Goal: Ask a question

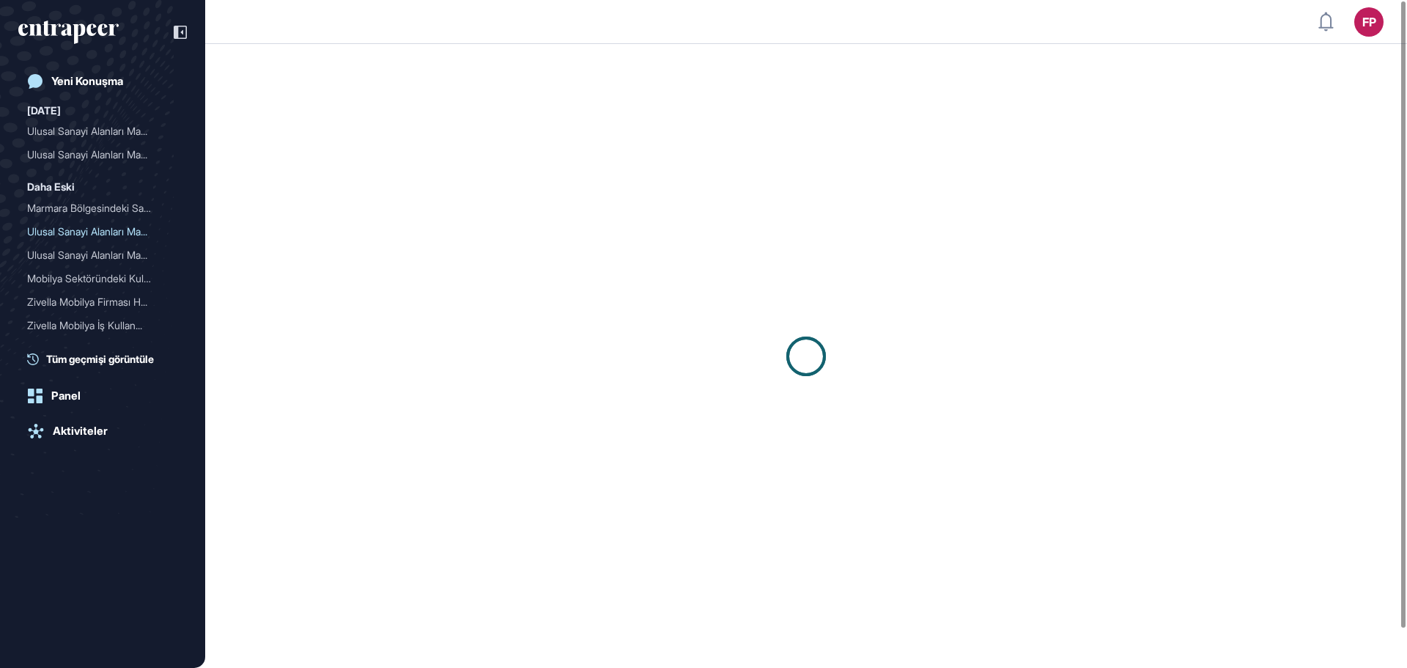
scroll to position [1, 1]
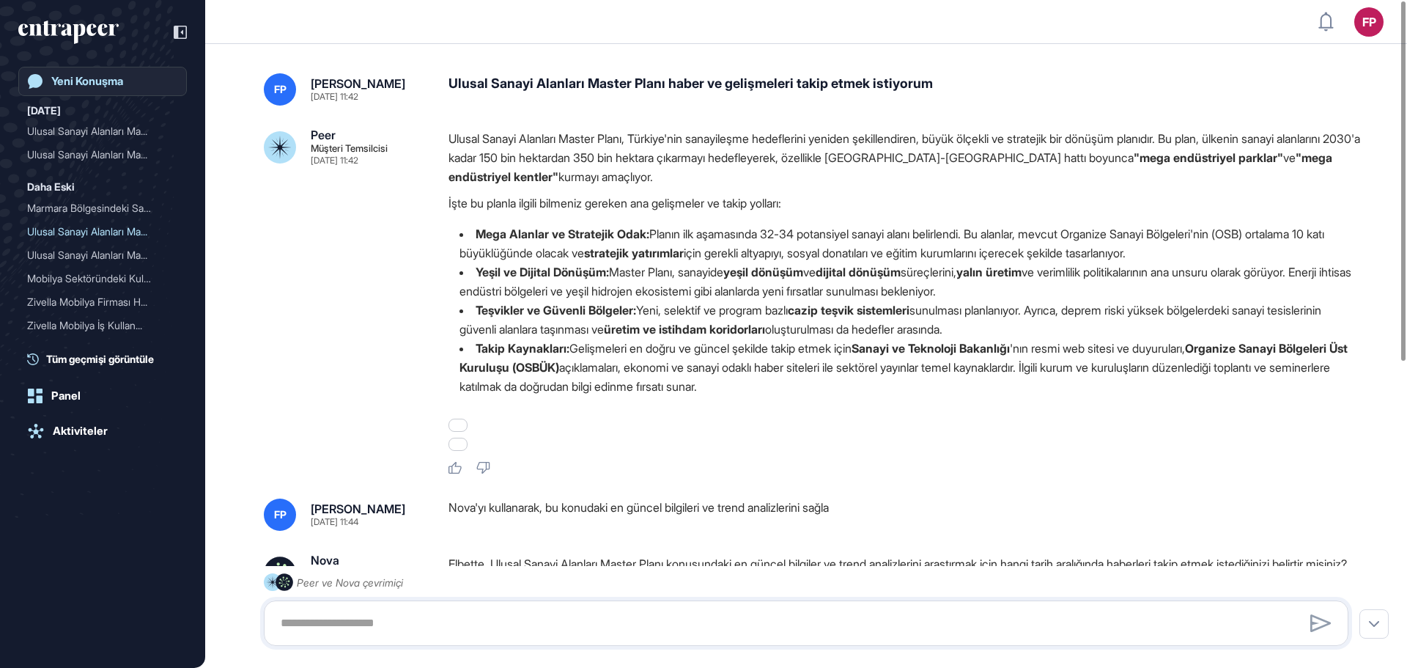
click at [120, 81] on div "Yeni Konuşma" at bounding box center [87, 81] width 72 height 13
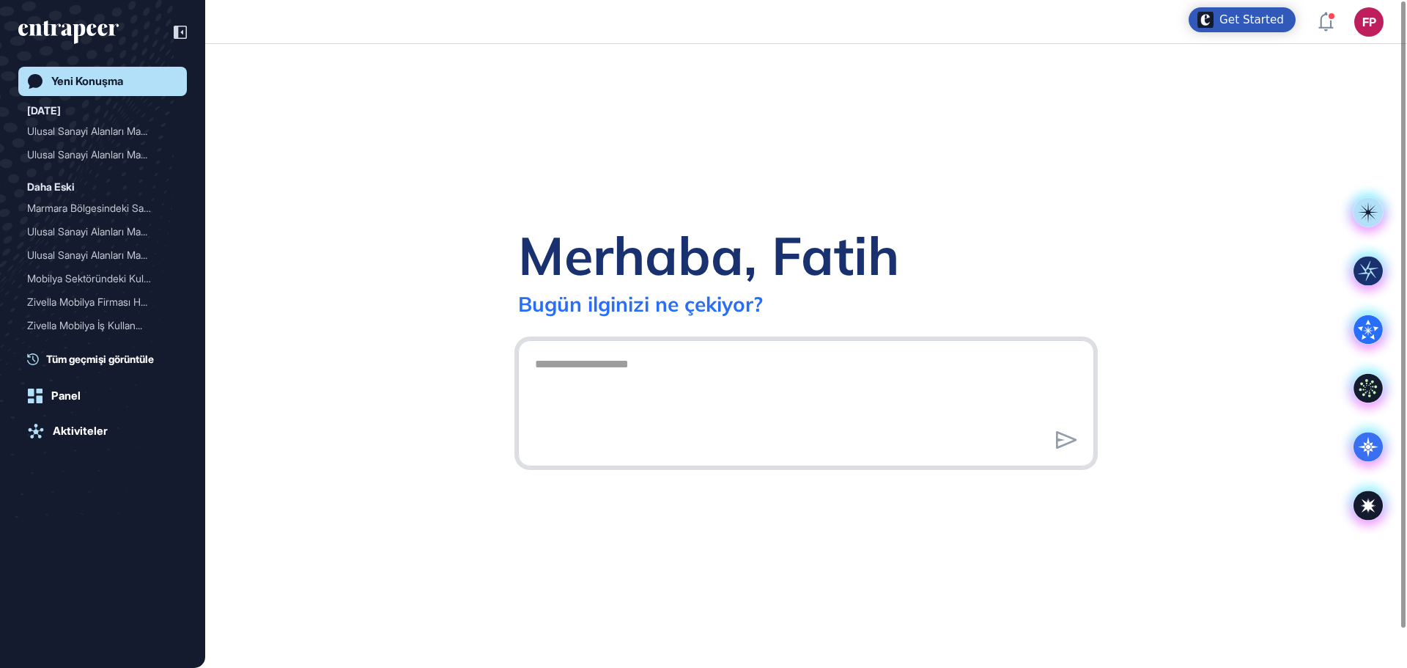
click at [689, 350] on textarea at bounding box center [806, 401] width 560 height 103
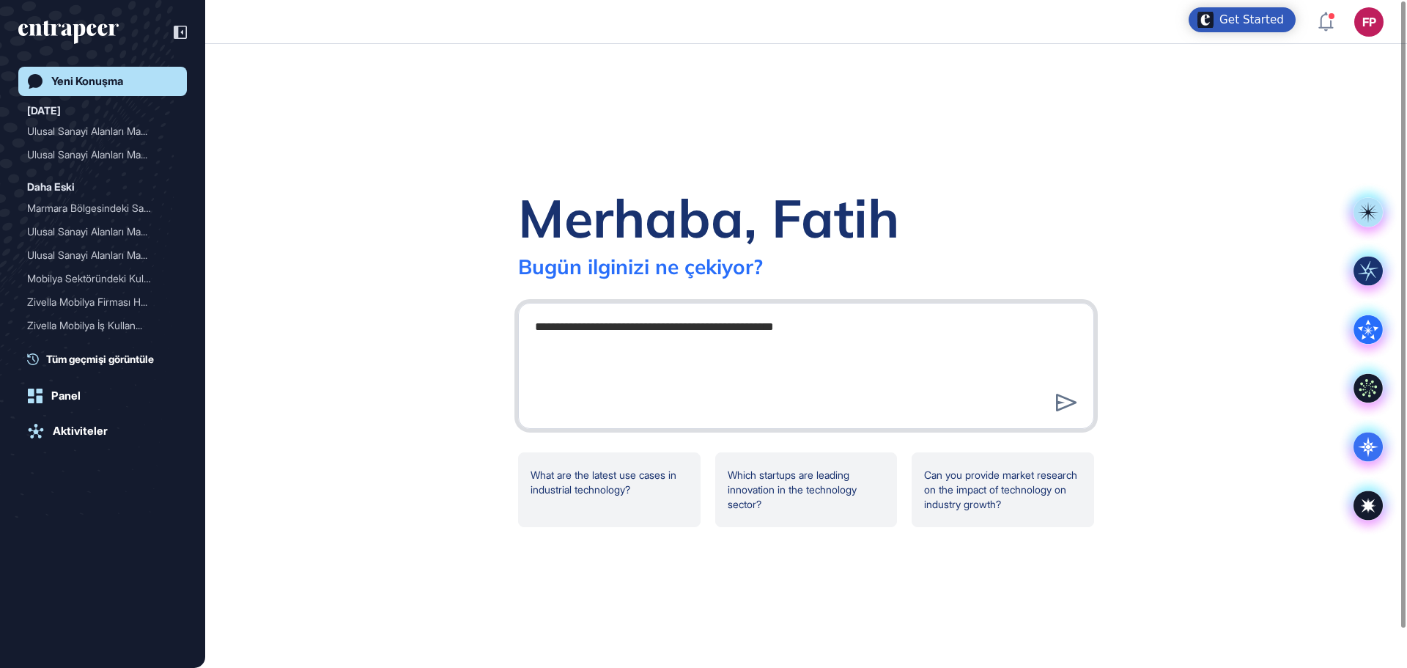
type textarea "**********"
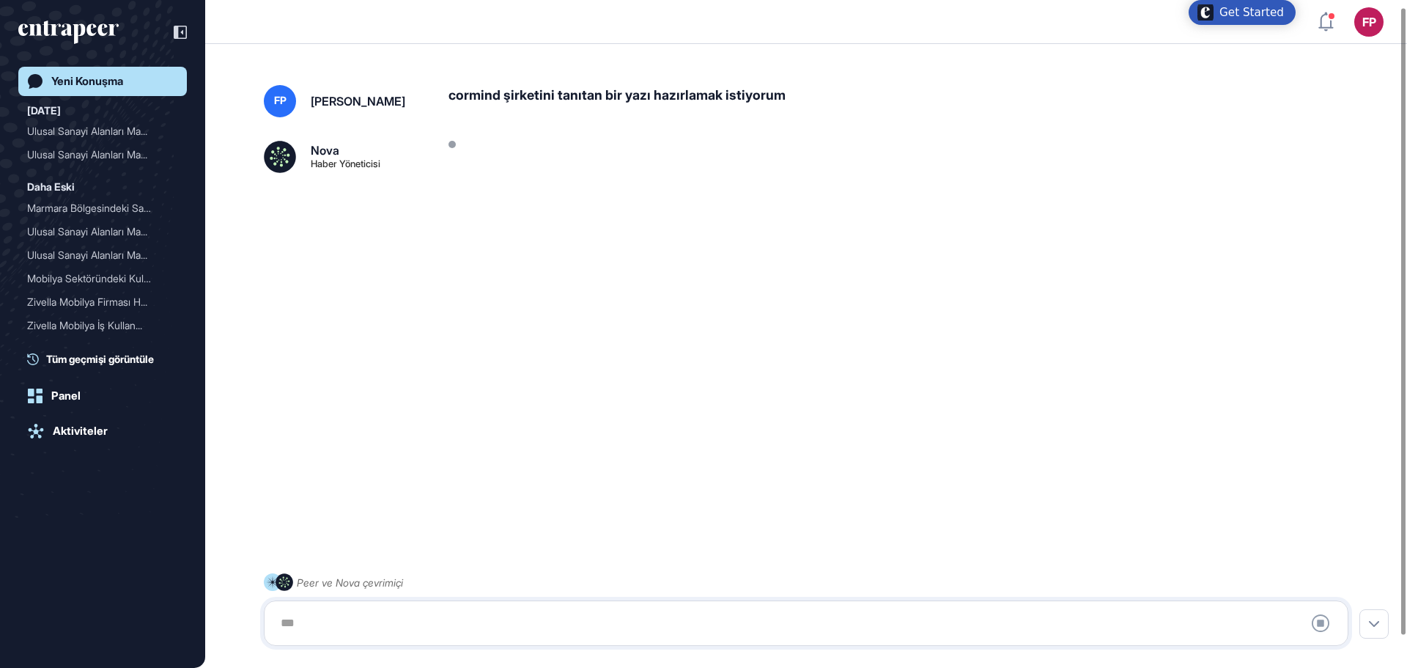
scroll to position [41, 0]
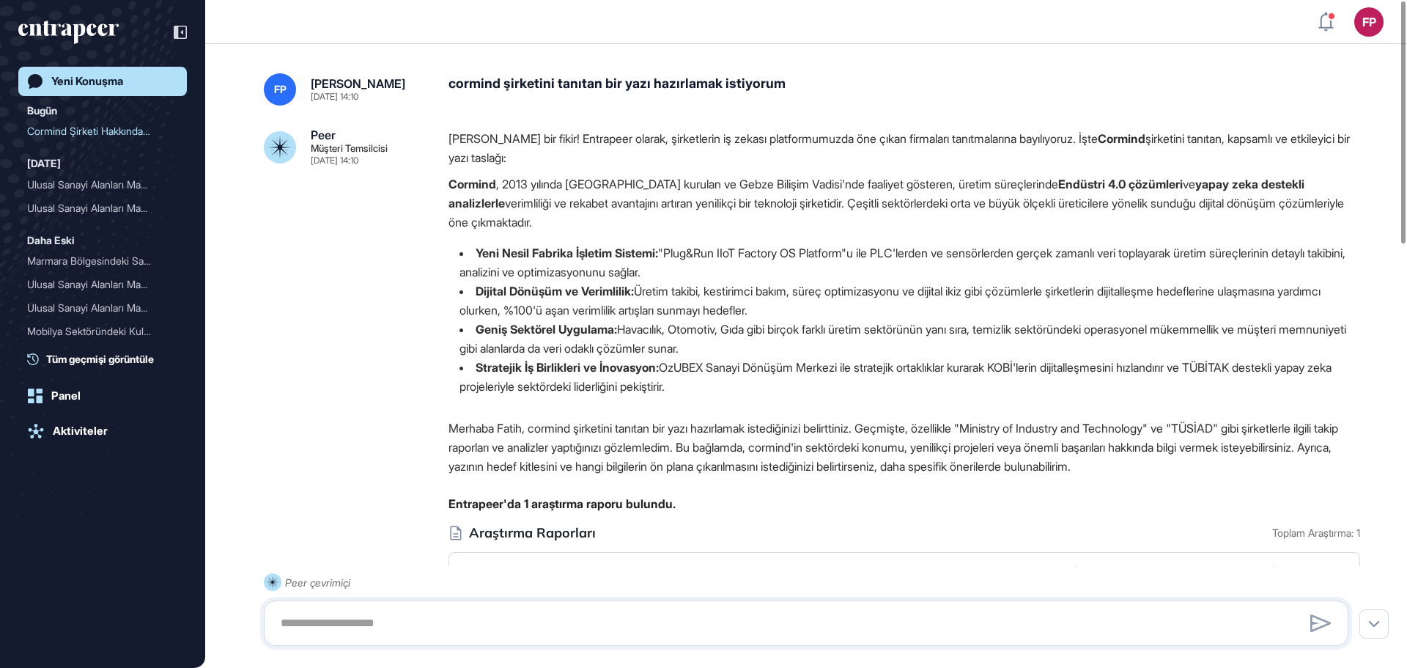
drag, startPoint x: 468, startPoint y: 189, endPoint x: 462, endPoint y: 185, distance: 7.9
click at [468, 189] on strong "Cormind" at bounding box center [473, 184] width 48 height 15
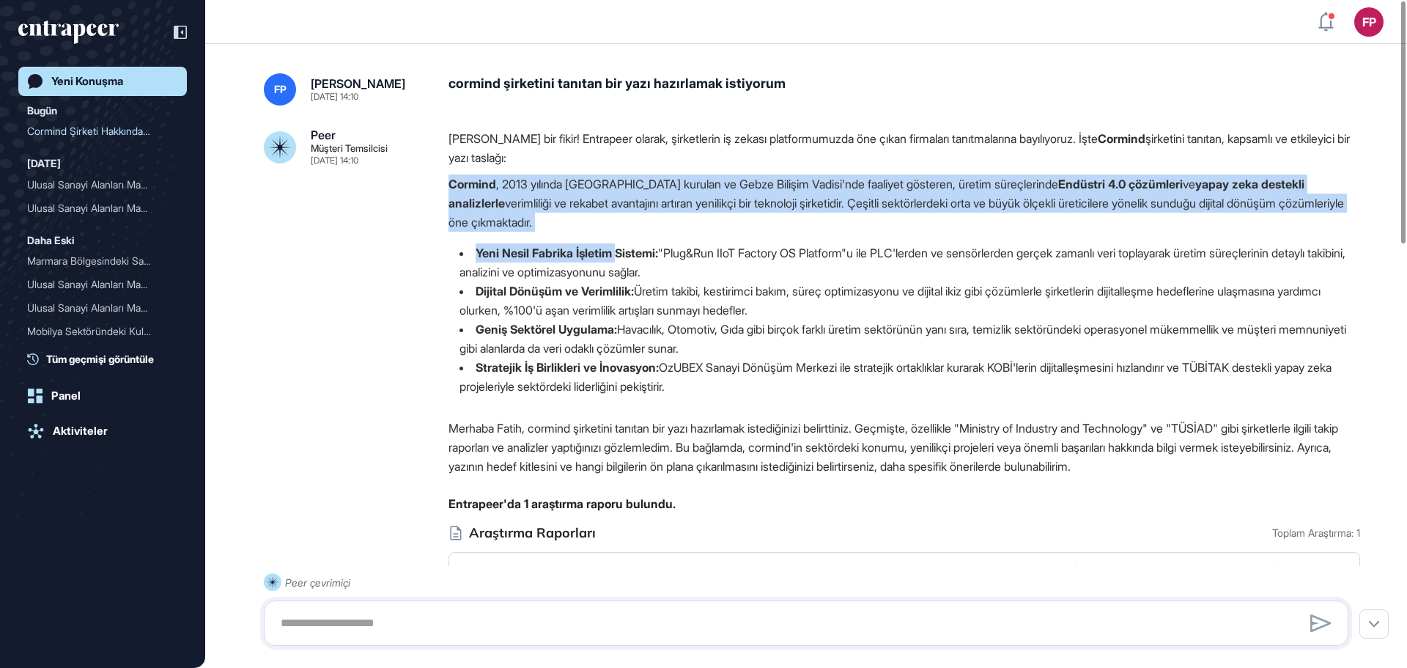
drag, startPoint x: 449, startPoint y: 182, endPoint x: 623, endPoint y: 245, distance: 184.8
click at [623, 245] on div "Harika bir fikir! Entrapeer olarak, şirketlerin iş zekası platformumuzda öne çı…" at bounding box center [905, 268] width 912 height 279
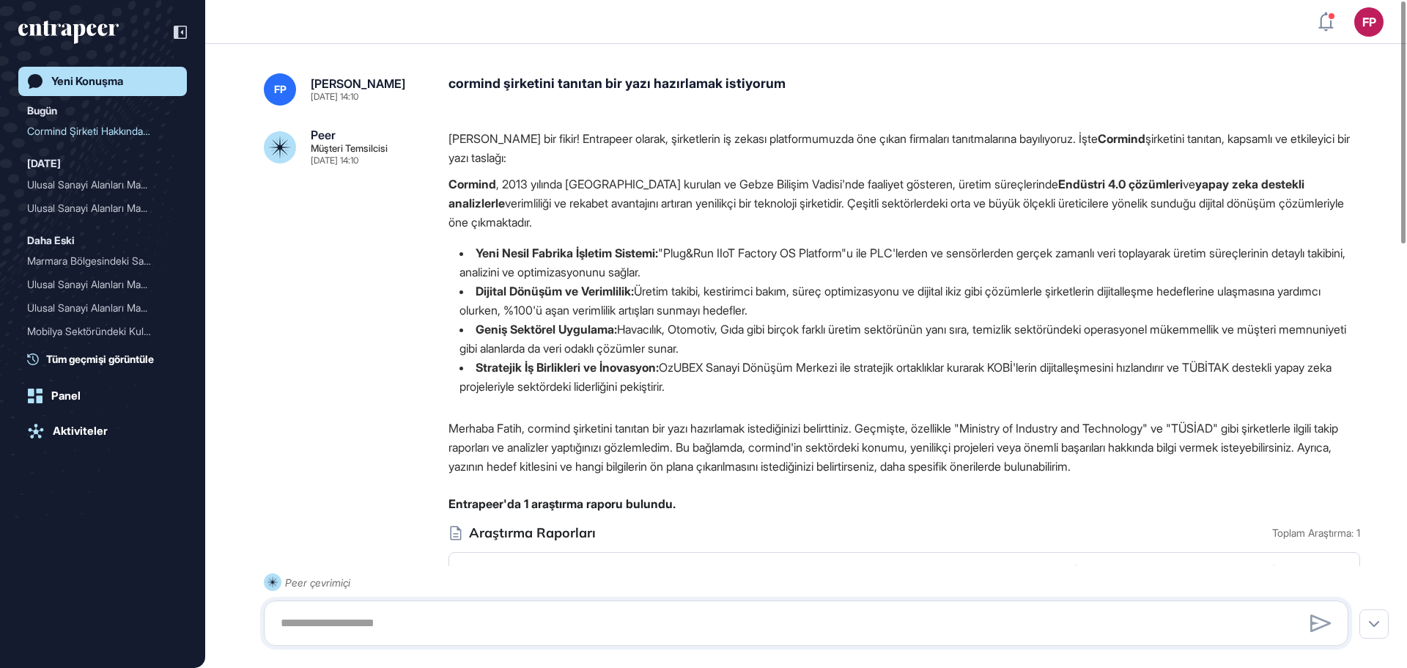
click at [722, 380] on li "Stratejik İş Birlikleri ve İnovasyon: OzUBEX Sanayi Dönüşüm Merkezi ile stratej…" at bounding box center [905, 377] width 912 height 38
drag, startPoint x: 447, startPoint y: 184, endPoint x: 784, endPoint y: 387, distance: 393.0
copy div "Cormind , 2013 yılında Türkiye'de kurulan ve Gebze Bilişim Vadisi'nde faaliyet …"
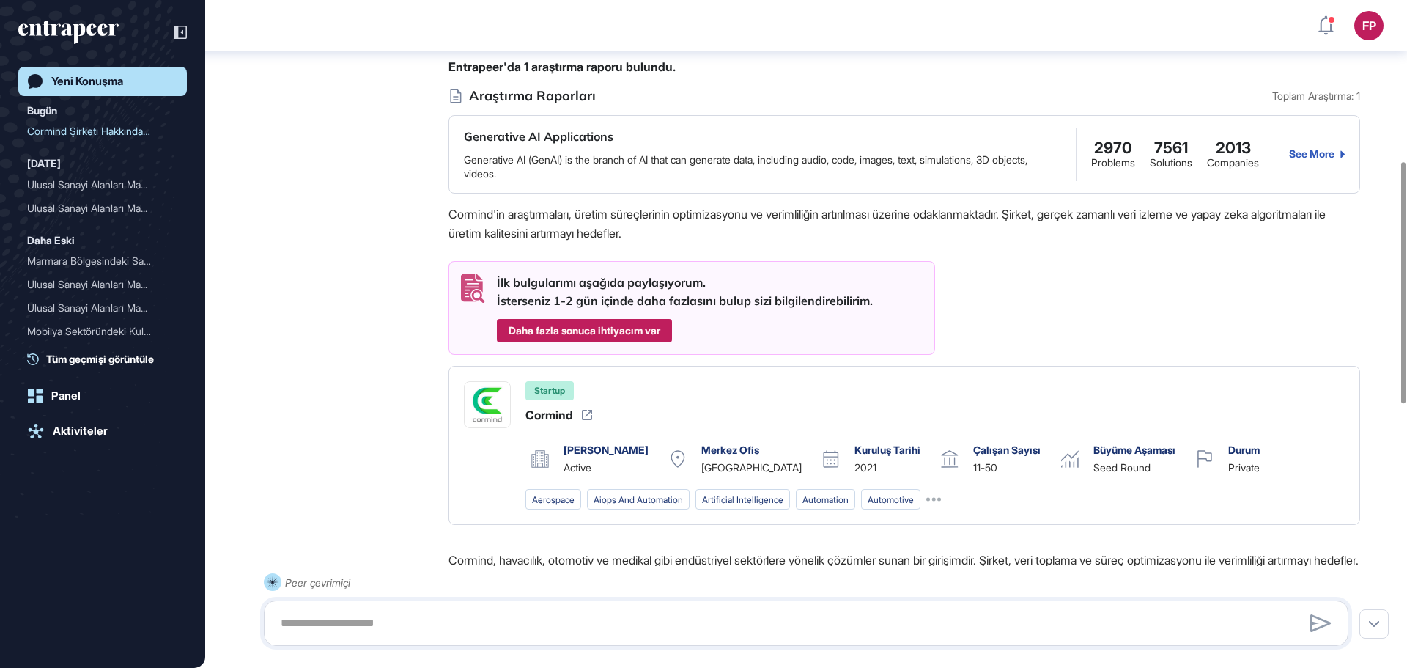
scroll to position [447, 0]
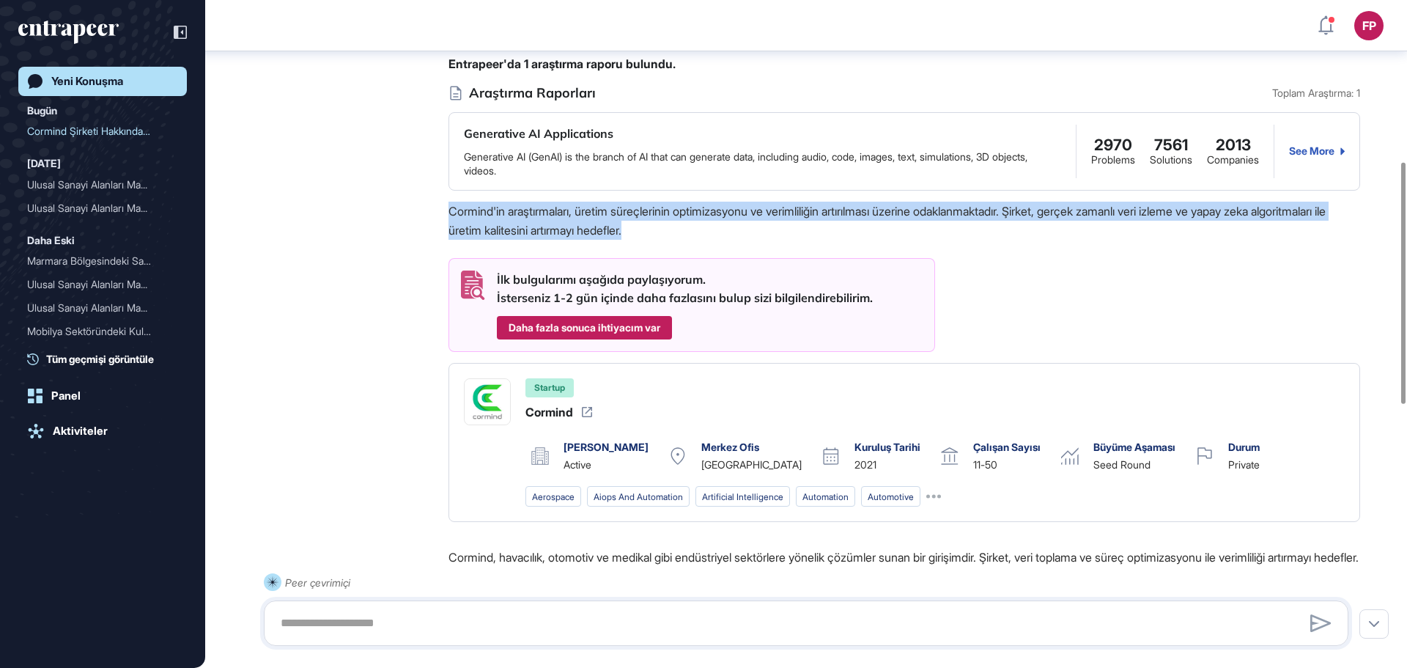
drag, startPoint x: 441, startPoint y: 208, endPoint x: 747, endPoint y: 237, distance: 307.1
click at [747, 237] on div "Peer Müşteri Temsilcisi Eyl 01, 2025 14:10 Harika bir fikir! Entrapeer olarak, …" at bounding box center [806, 444] width 1085 height 1510
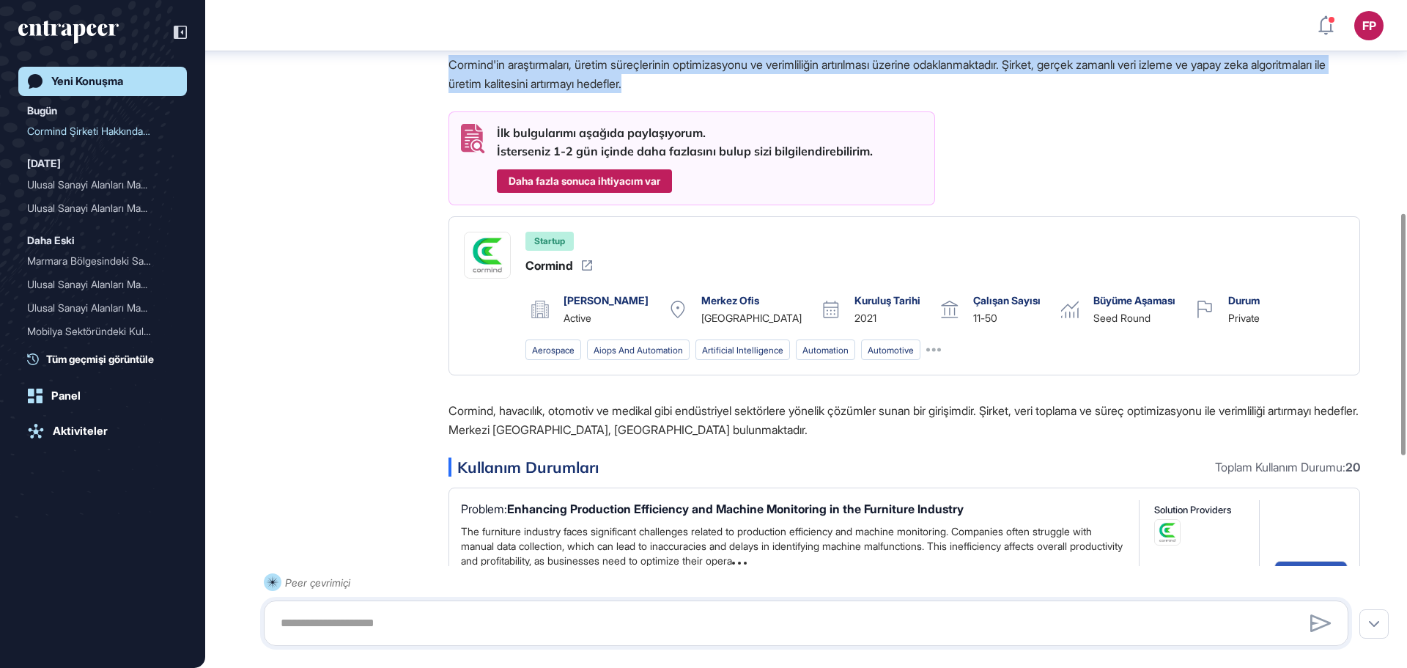
scroll to position [520, 0]
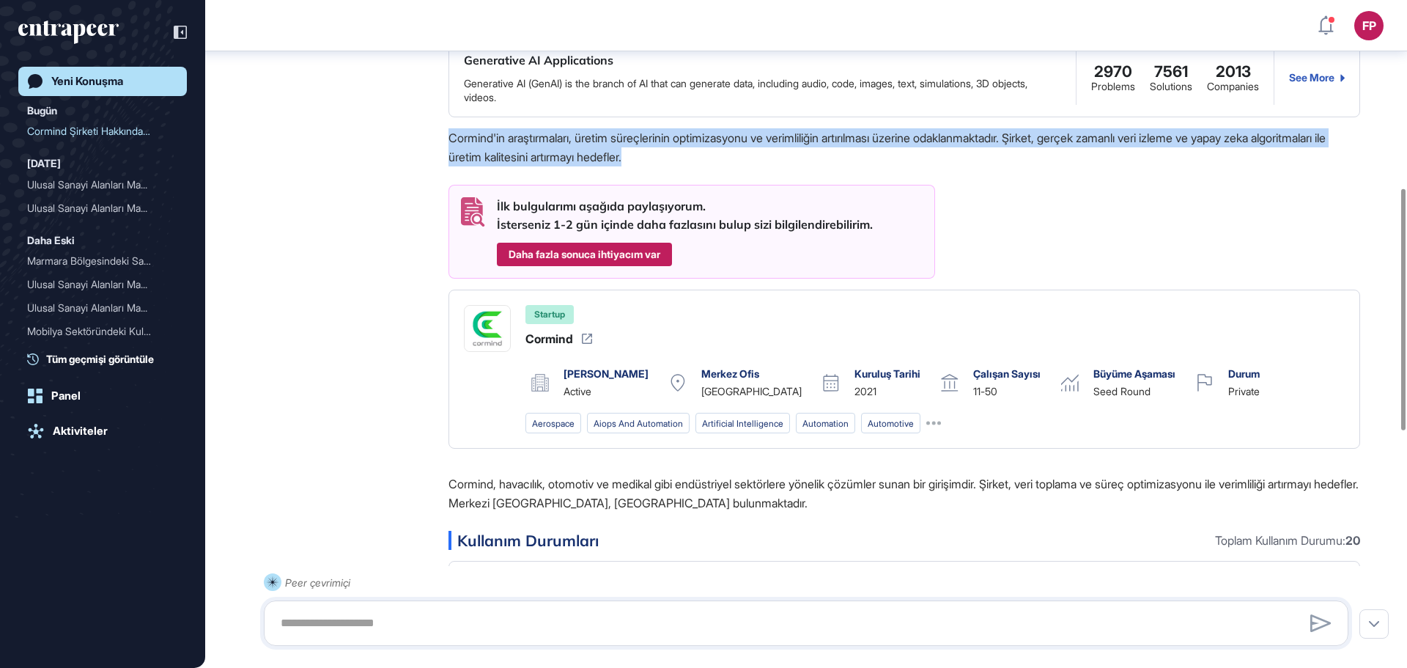
copy p "Cormind'in araştırmaları, üretim süreçlerinin optimizasyonu ve verimliliğin art…"
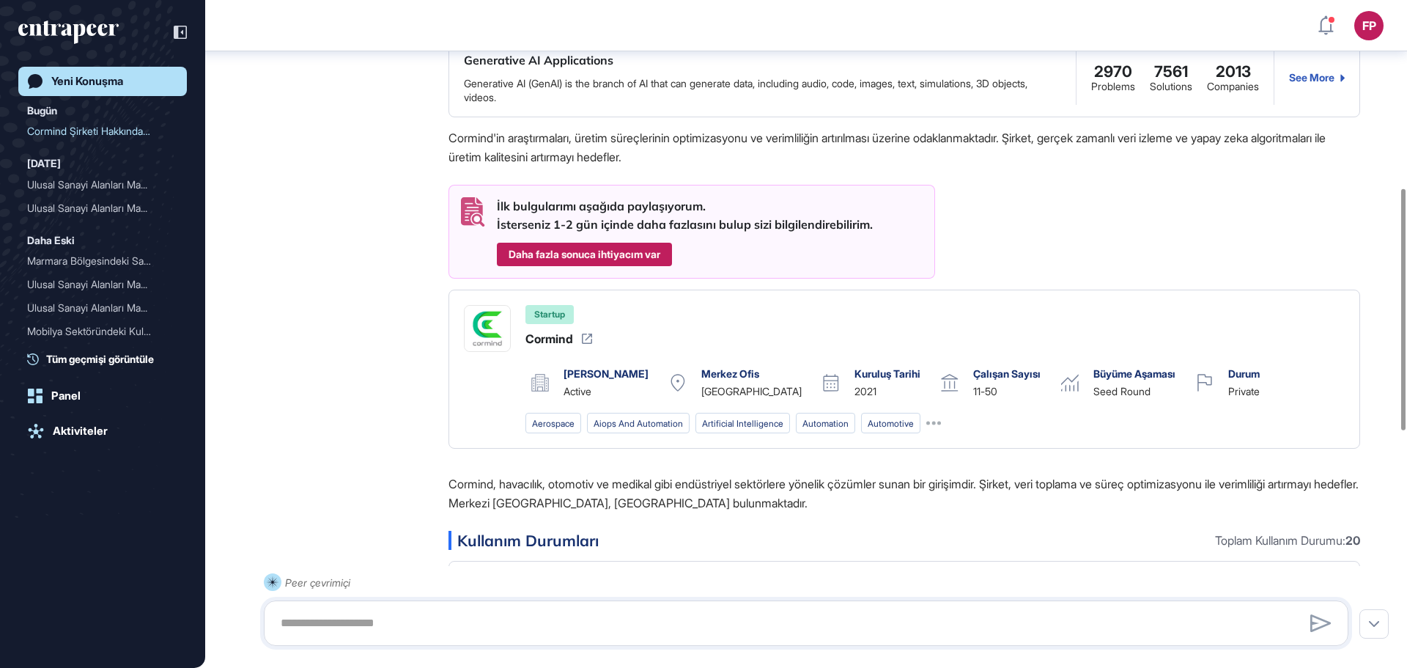
click at [267, 394] on div "Peer Müşteri Temsilcisi Eyl 01, 2025 14:10 Harika bir fikir! Entrapeer olarak, …" at bounding box center [806, 371] width 1085 height 1510
click at [597, 498] on p "Cormind, havacılık, otomotiv ve medikal gibi endüstriyel sektörlere yönelik çöz…" at bounding box center [905, 493] width 912 height 38
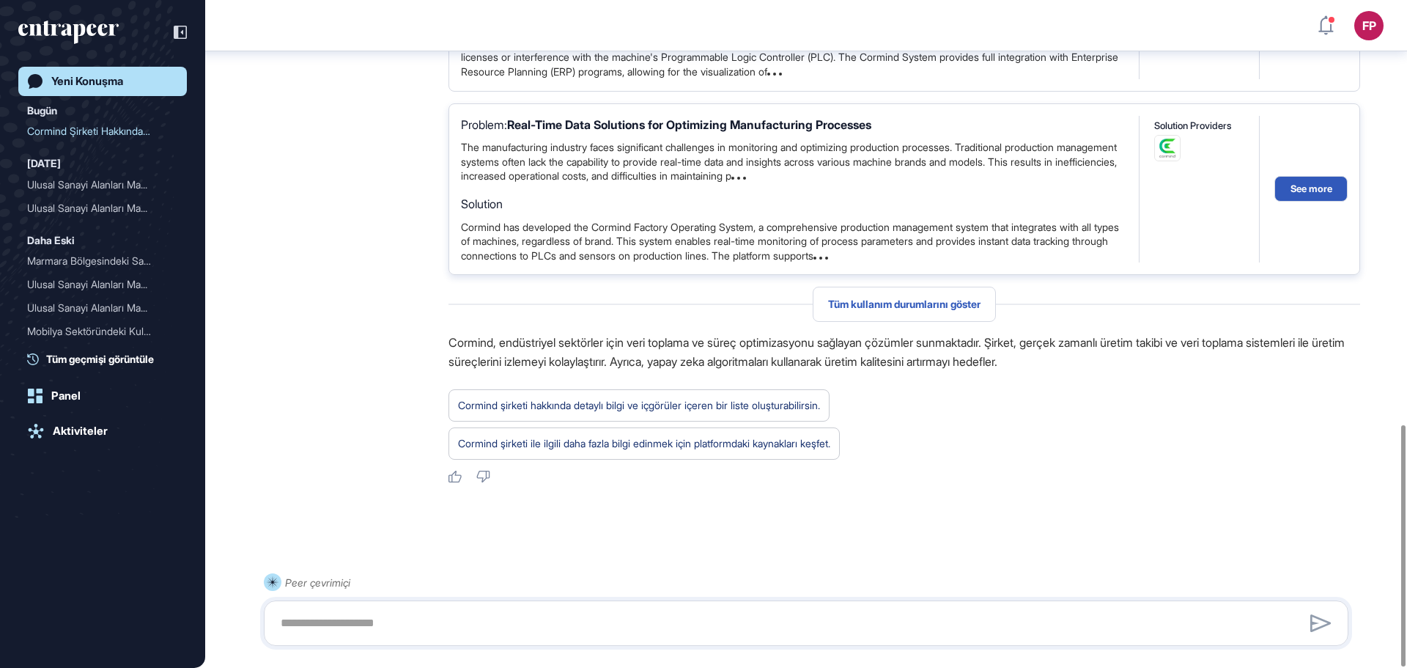
scroll to position [1176, 0]
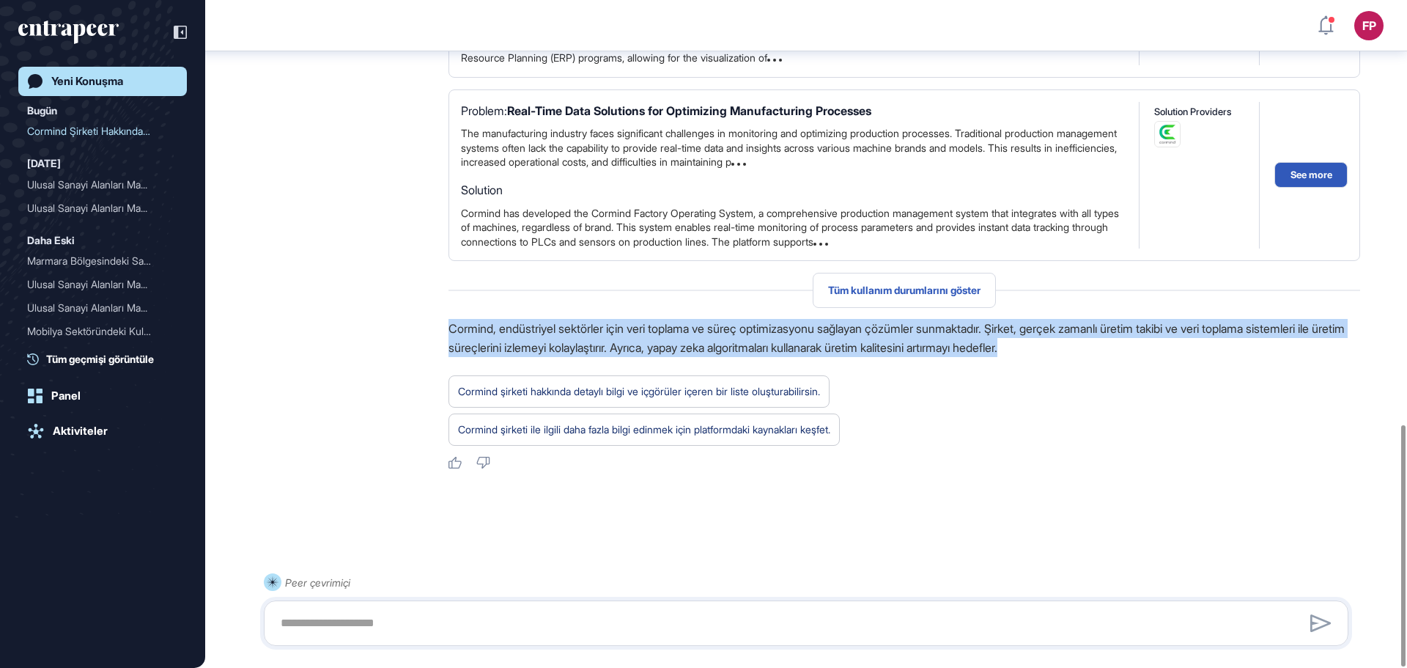
drag, startPoint x: 435, startPoint y: 332, endPoint x: 1126, endPoint y: 357, distance: 690.9
copy p "Cormind, endüstriyel sektörler için veri toplama ve süreç optimizasyonu sağlaya…"
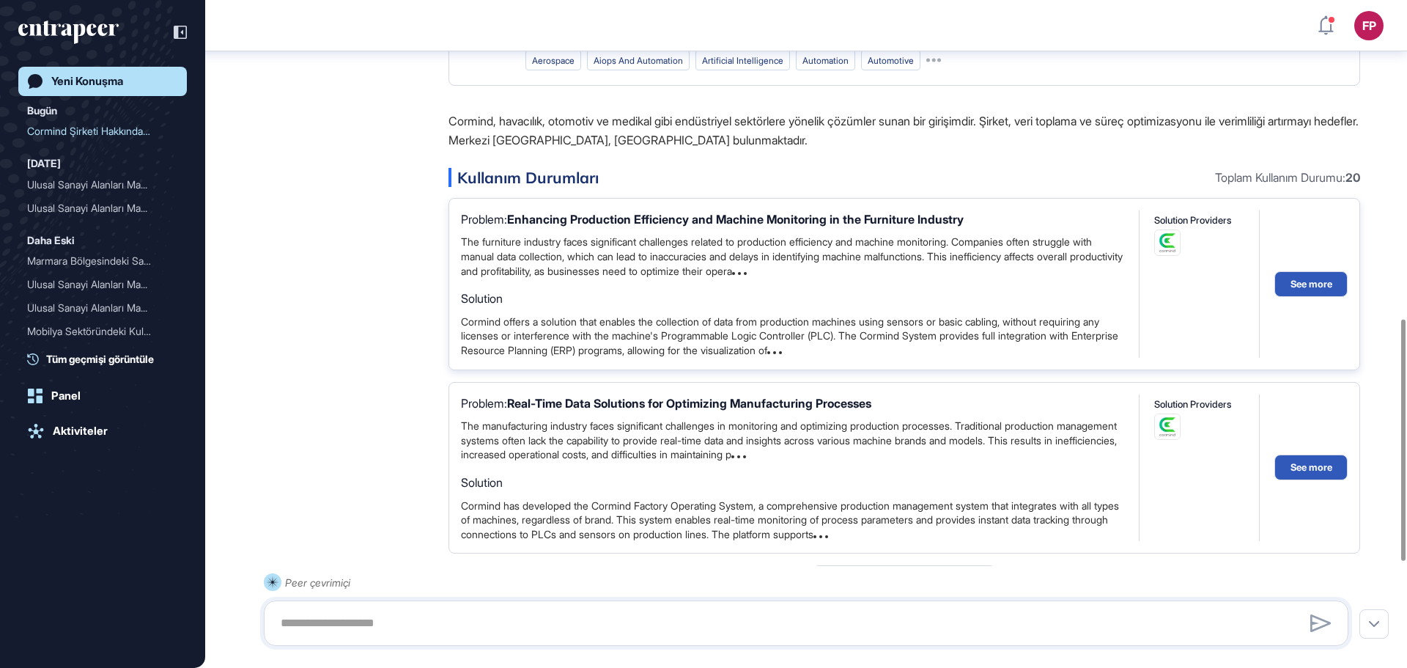
scroll to position [883, 0]
click at [855, 279] on div "The furniture industry faces significant challenges related to production effic…" at bounding box center [792, 256] width 663 height 43
click at [747, 273] on icon at bounding box center [739, 274] width 15 height 3
click at [1319, 473] on button "See more" at bounding box center [1311, 468] width 73 height 26
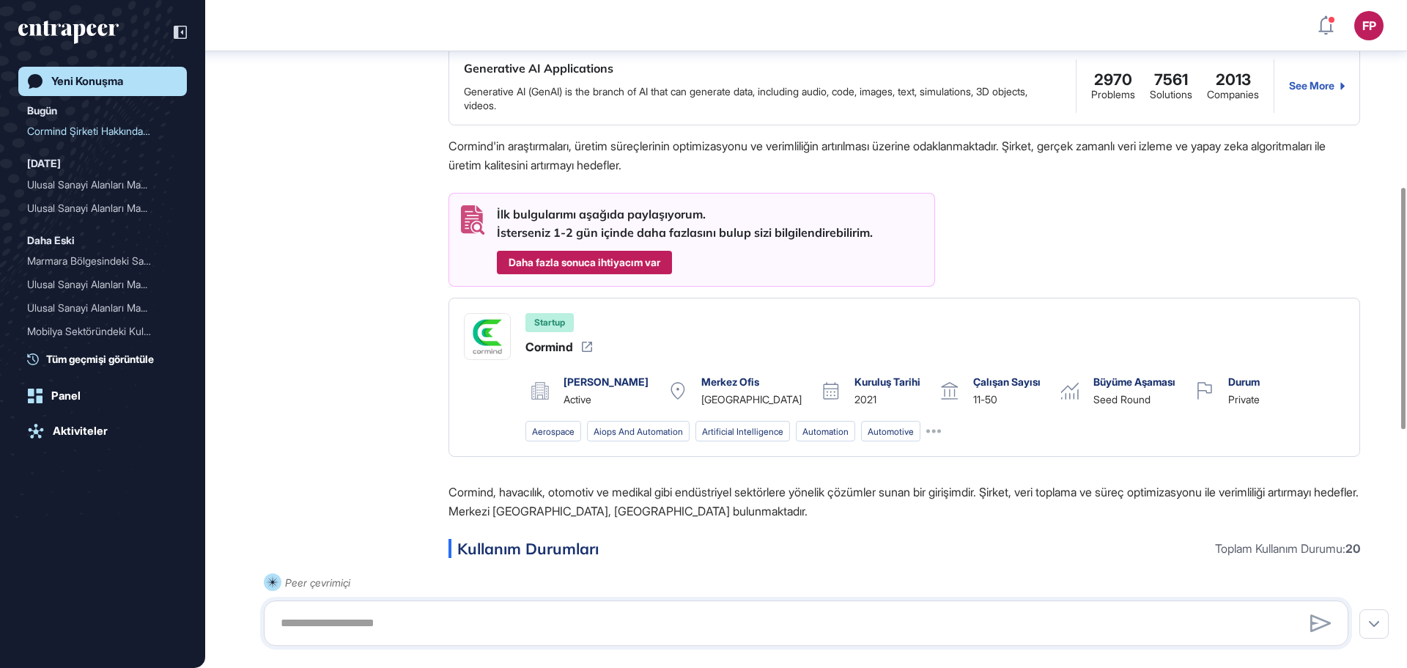
scroll to position [517, 0]
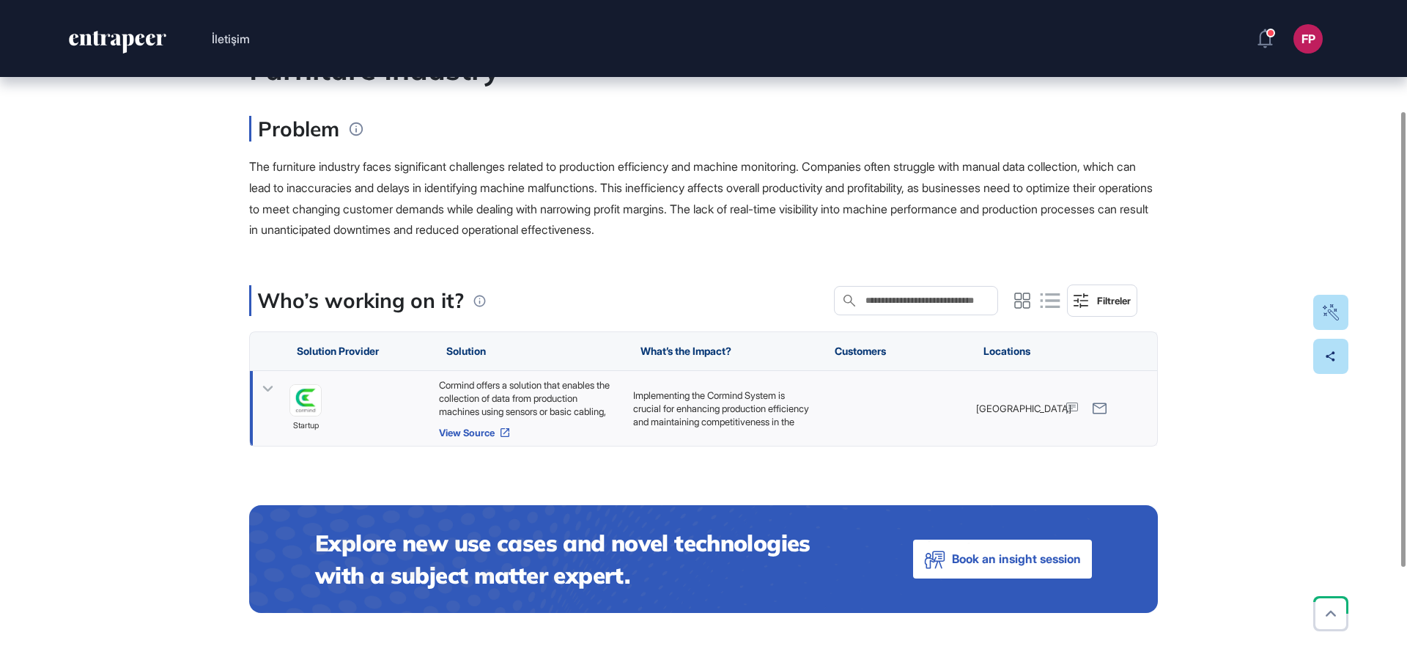
scroll to position [163, 0]
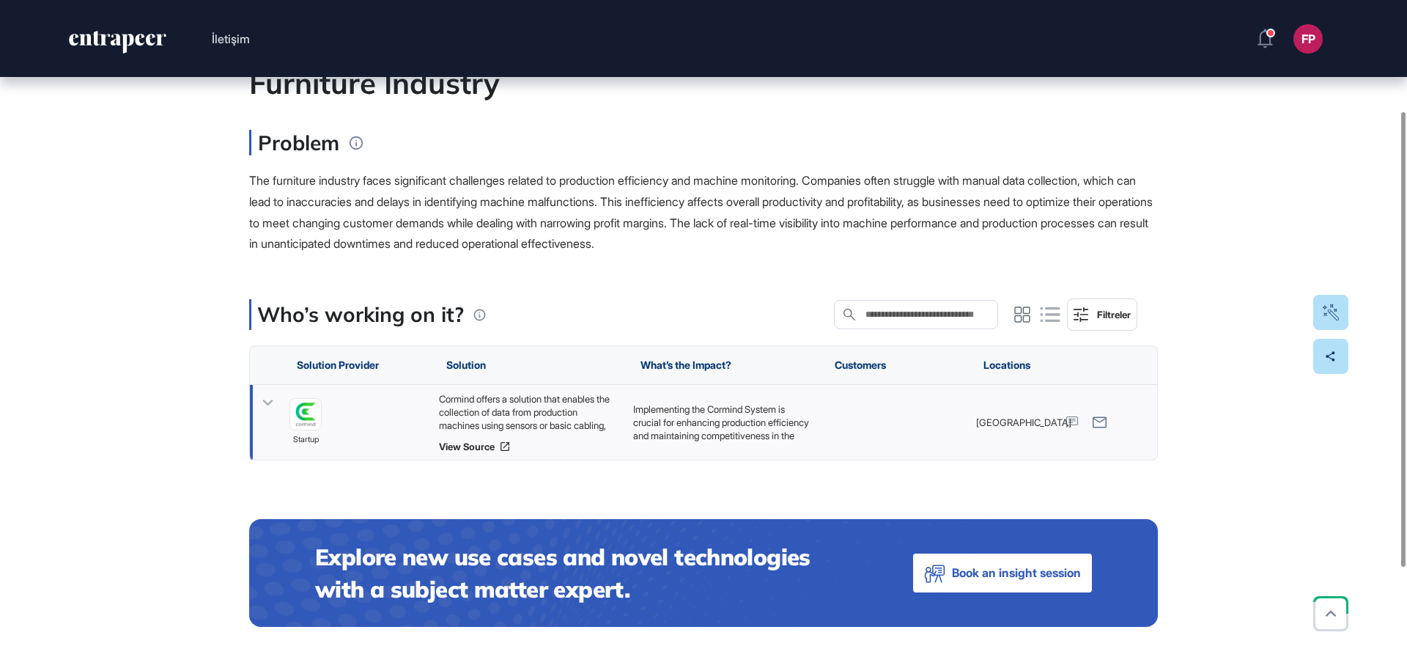
click at [510, 420] on div "Cormind offers a solution that enables the collection of data from production m…" at bounding box center [529, 412] width 180 height 40
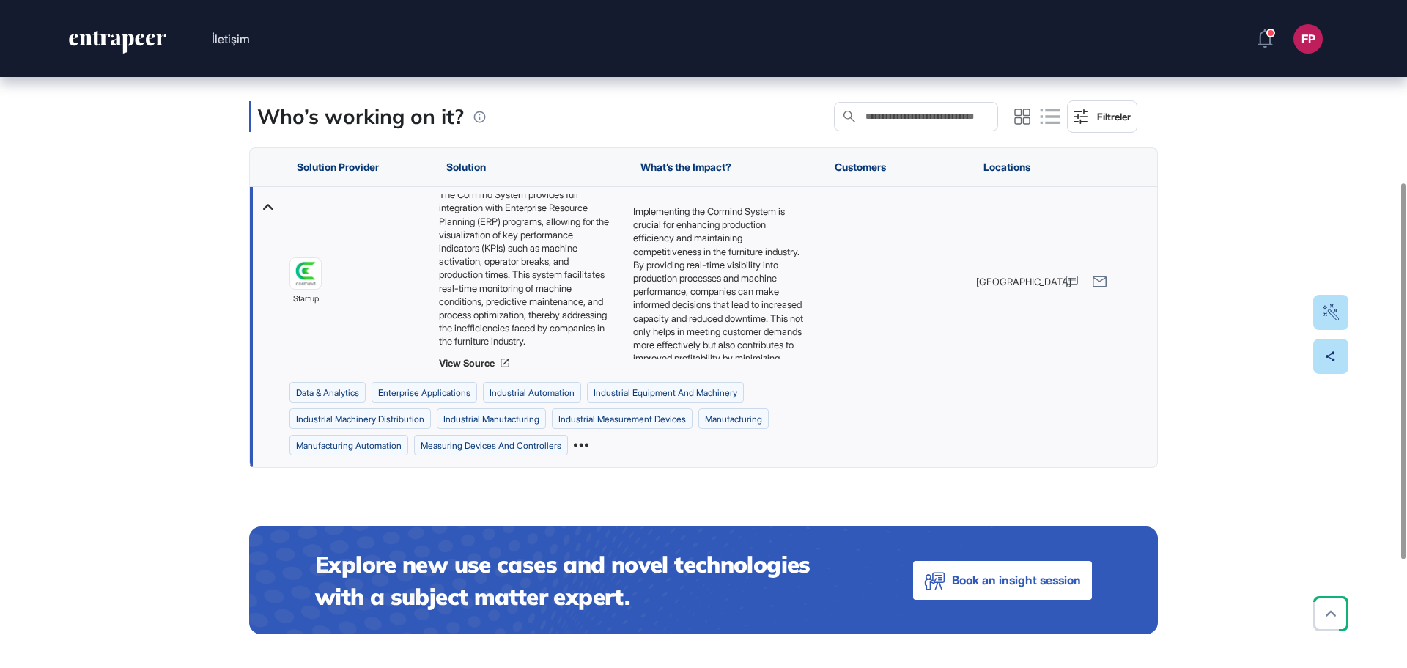
scroll to position [383, 0]
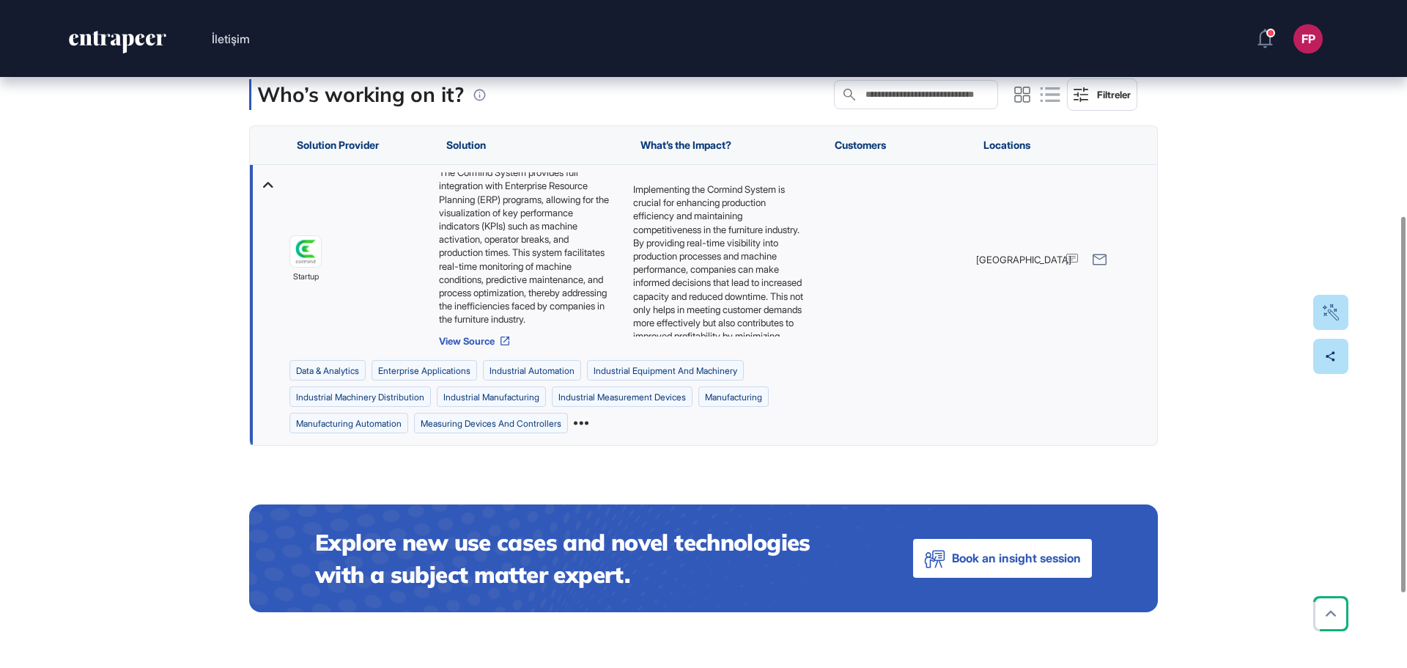
click at [502, 340] on icon at bounding box center [505, 341] width 12 height 12
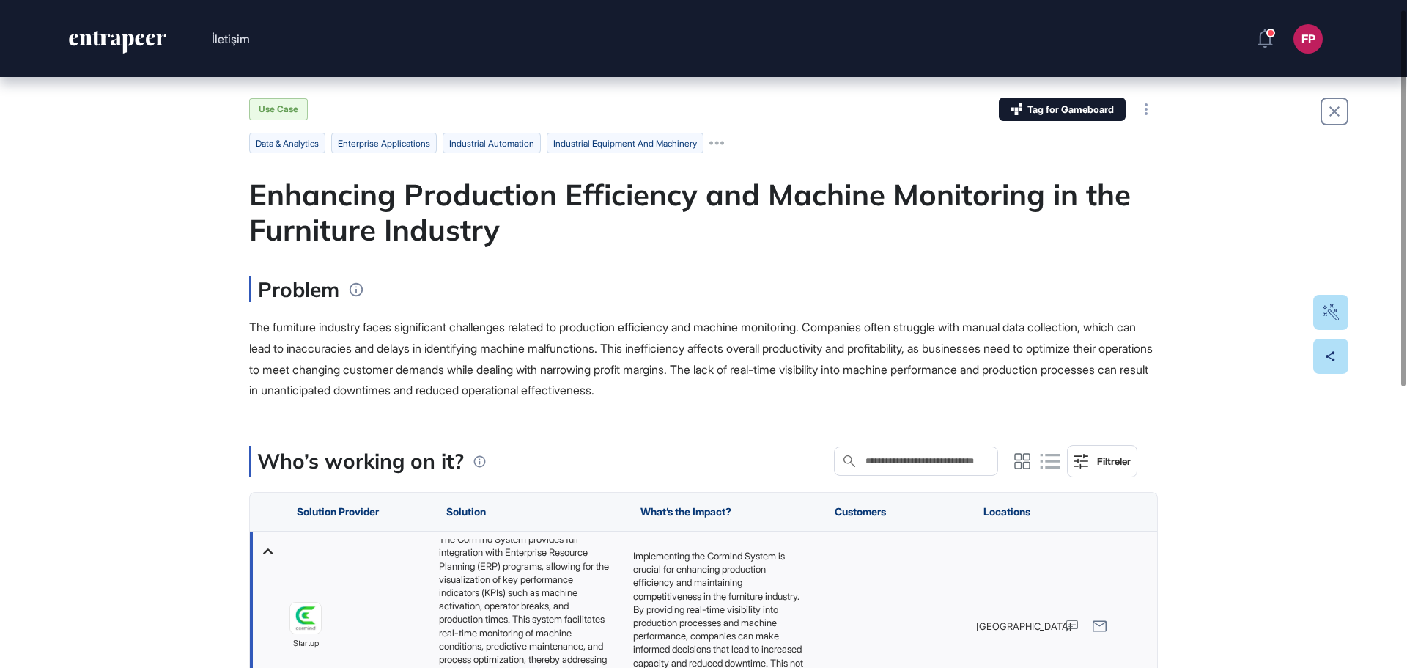
scroll to position [0, 0]
